Goal: Task Accomplishment & Management: Use online tool/utility

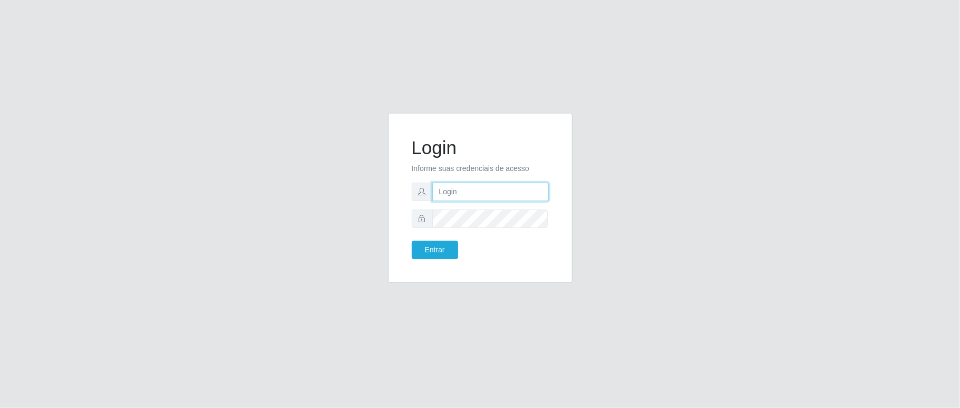
click at [465, 191] on input "text" at bounding box center [491, 191] width 117 height 18
type input "aislan@ideal"
click at [412, 241] on button "Entrar" at bounding box center [435, 250] width 46 height 18
click at [456, 251] on button "Entrar" at bounding box center [435, 250] width 46 height 18
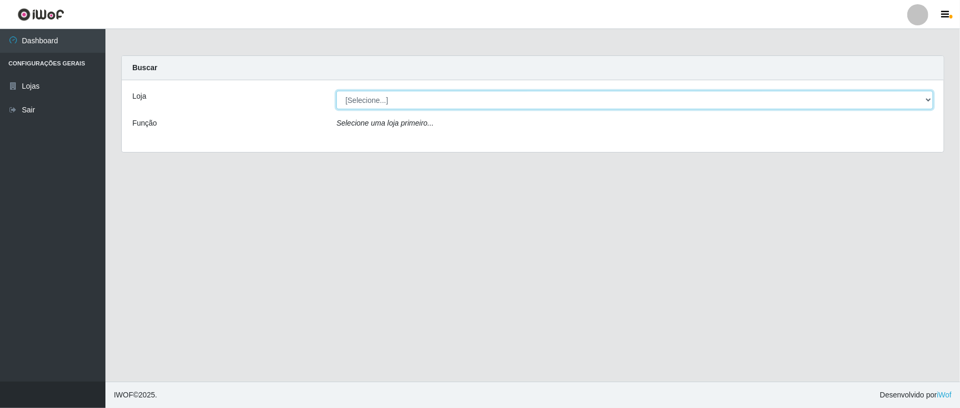
click at [490, 97] on select "[Selecione...] Ideal - Conceição" at bounding box center [635, 100] width 597 height 18
select select "231"
click at [337, 91] on select "[Selecione...] Ideal - Conceição" at bounding box center [635, 100] width 597 height 18
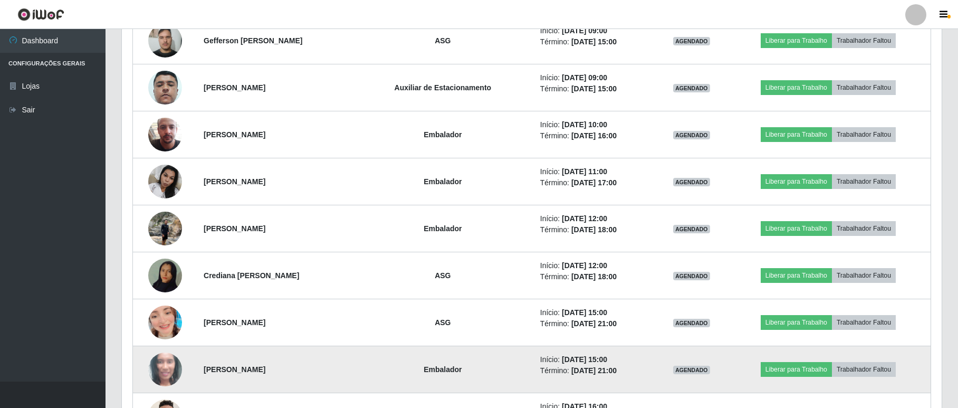
scroll to position [703, 0]
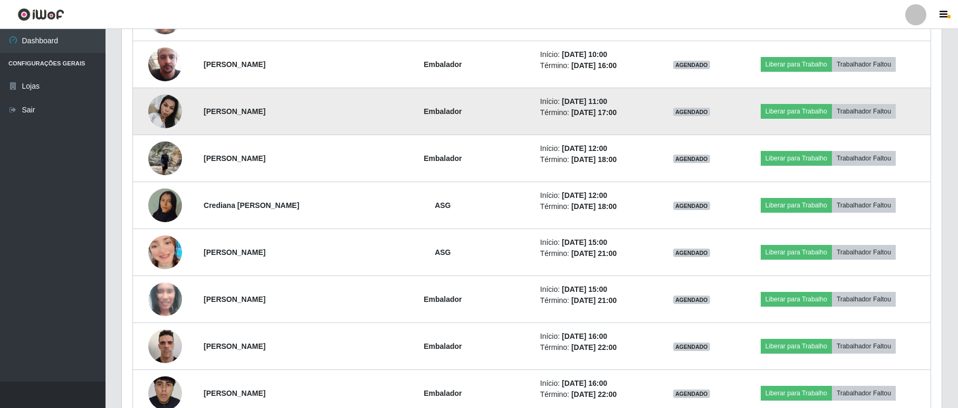
click at [155, 112] on img at bounding box center [165, 111] width 34 height 45
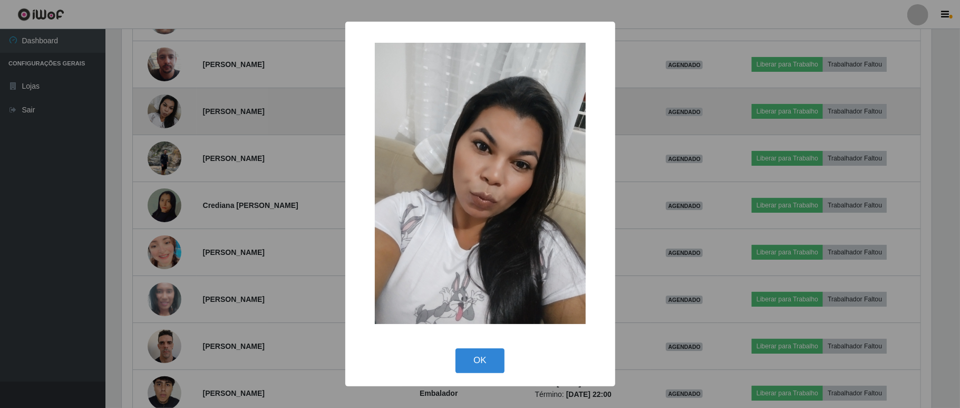
click at [155, 112] on div "× OK Cancel" at bounding box center [480, 204] width 960 height 408
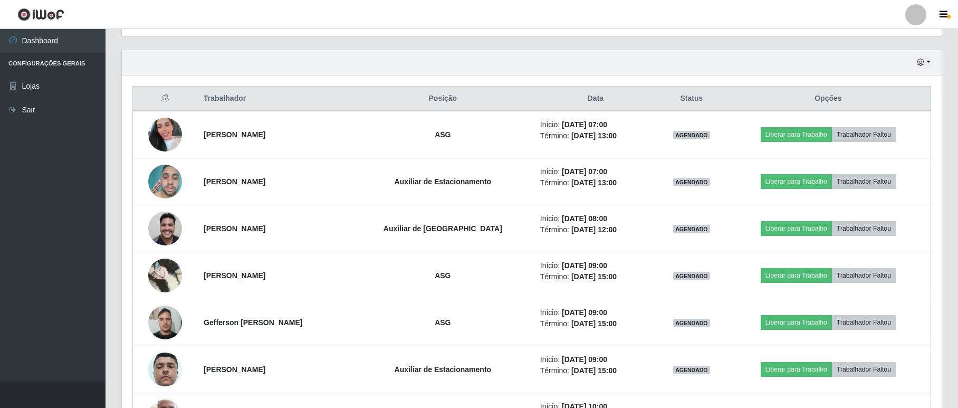
scroll to position [281, 0]
